Goal: Task Accomplishment & Management: Manage account settings

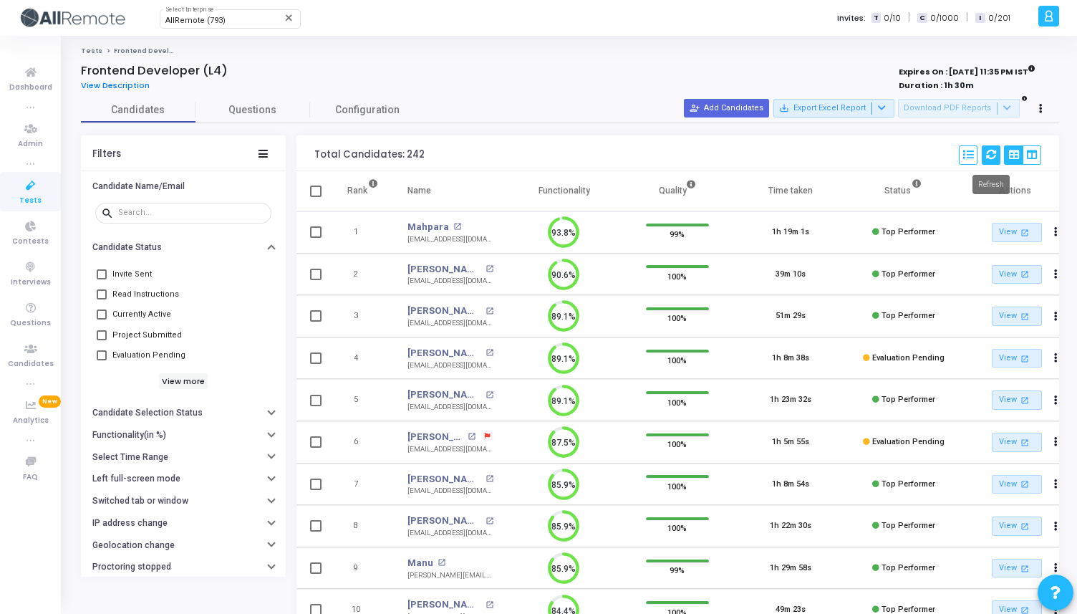
click at [982, 154] on button at bounding box center [991, 154] width 19 height 19
click at [102, 317] on span at bounding box center [102, 314] width 10 height 10
click at [102, 319] on input "Currently Active" at bounding box center [101, 319] width 1 height 1
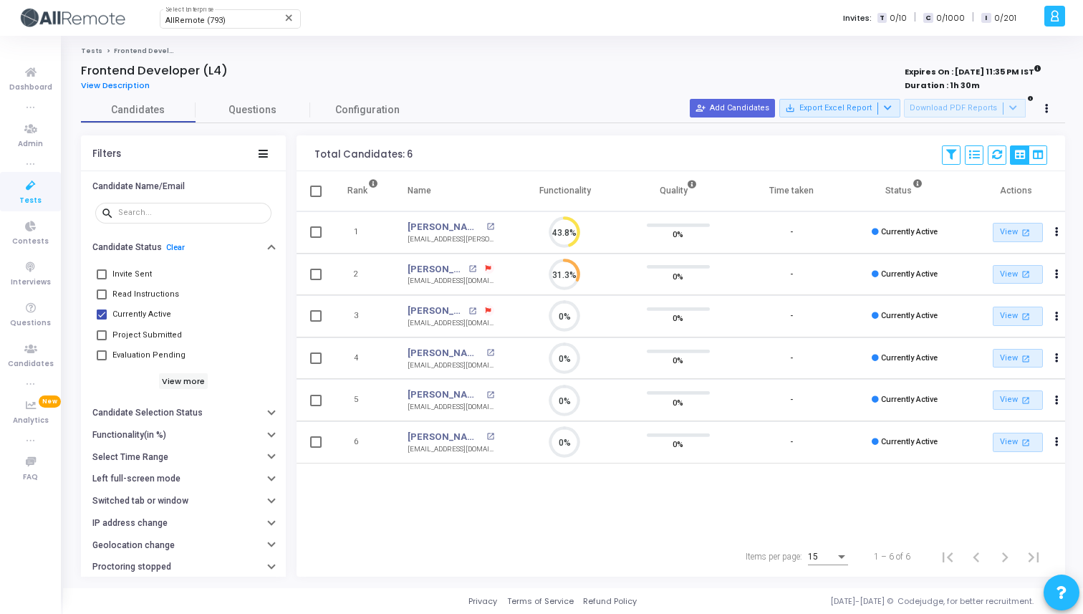
click at [102, 317] on span at bounding box center [102, 314] width 10 height 10
click at [102, 319] on input "Currently Active" at bounding box center [101, 319] width 1 height 1
checkbox input "false"
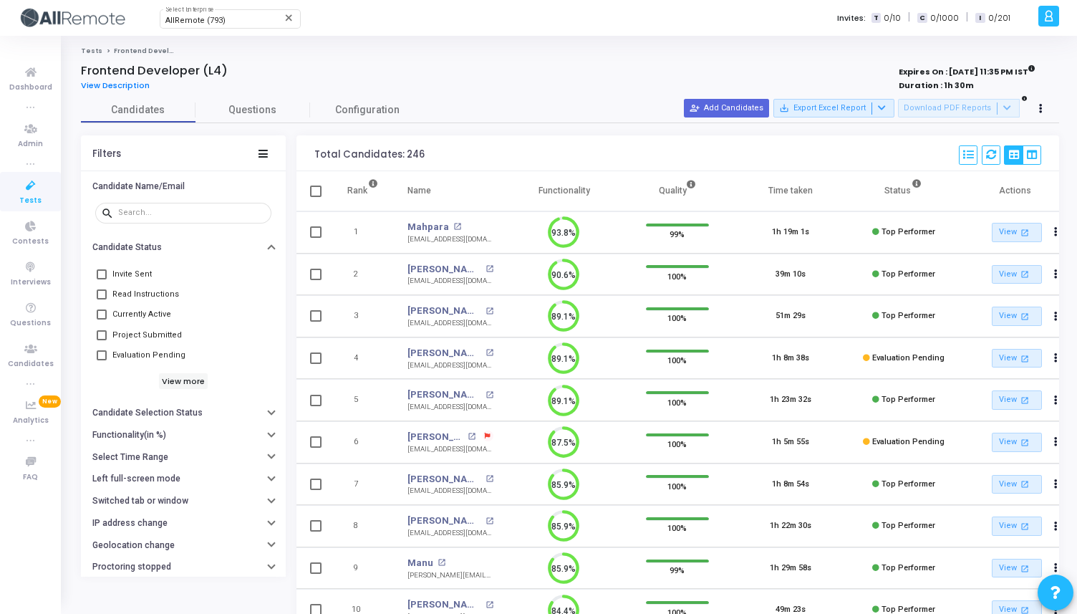
click at [24, 190] on icon at bounding box center [31, 186] width 30 height 18
